Goal: Task Accomplishment & Management: Complete application form

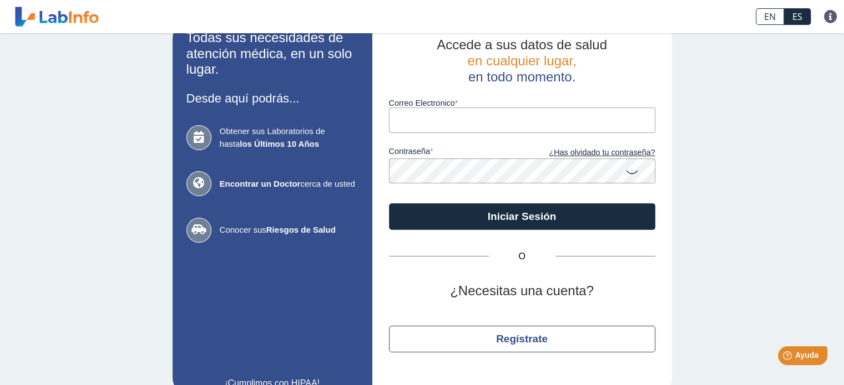
scroll to position [45, 0]
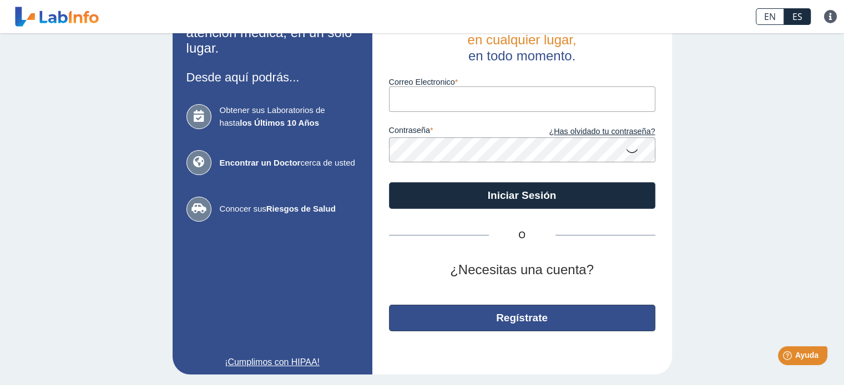
click at [517, 321] on button "Regístrate" at bounding box center [522, 318] width 266 height 27
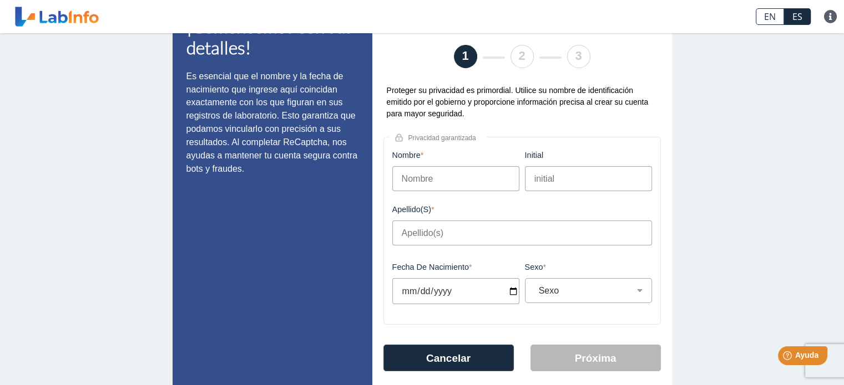
click at [466, 186] on input "Nombre" at bounding box center [455, 178] width 127 height 25
type input "[PERSON_NAME]"
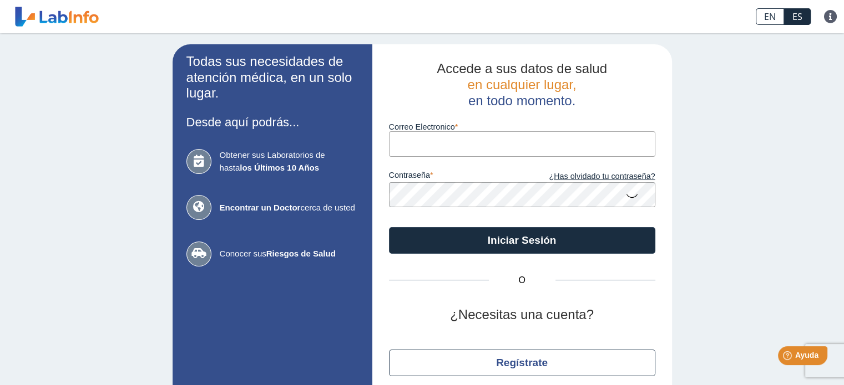
drag, startPoint x: 348, startPoint y: 69, endPoint x: 306, endPoint y: 32, distance: 56.6
click at [310, 32] on div "EN ES Preguntas Frecuentes Política de privacidad" at bounding box center [420, 16] width 635 height 33
drag, startPoint x: 297, startPoint y: 24, endPoint x: 18, endPoint y: 98, distance: 288.7
click at [17, 99] on div "Todas sus necesidades de atención médica, en un solo lugar. Desde aquí podrás..…" at bounding box center [422, 232] width 844 height 398
